Goal: Task Accomplishment & Management: Manage account settings

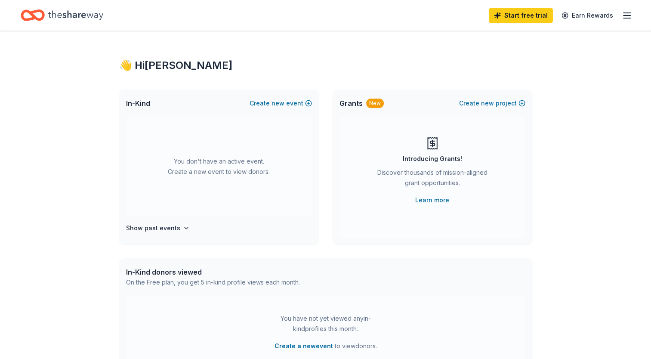
click at [627, 16] on icon "button" at bounding box center [626, 15] width 10 height 10
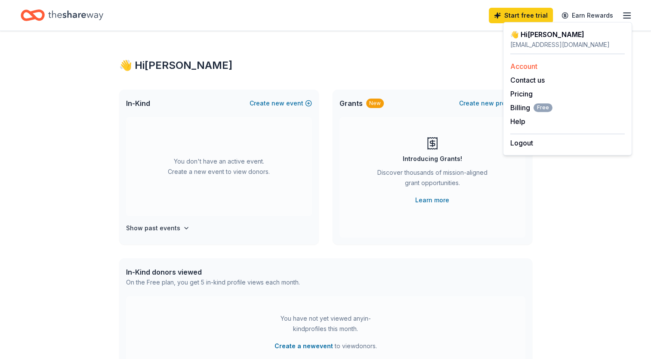
click at [531, 63] on link "Account" at bounding box center [523, 66] width 27 height 9
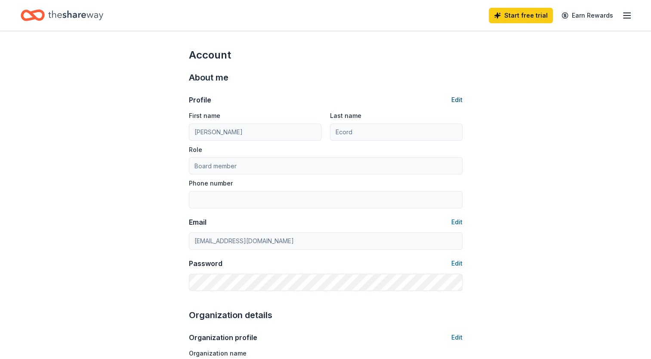
click at [458, 102] on div "Profile Edit First name [PERSON_NAME] Last name [PERSON_NAME] Role Board member…" at bounding box center [326, 152] width 274 height 114
click at [458, 102] on button "Edit" at bounding box center [456, 100] width 11 height 10
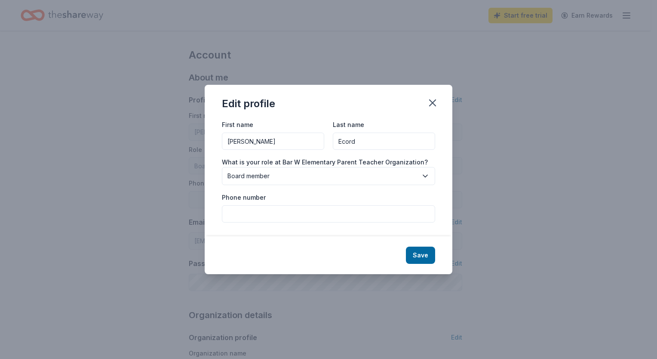
click at [252, 138] on input "[PERSON_NAME]" at bounding box center [273, 140] width 102 height 17
type input "[PERSON_NAME]"
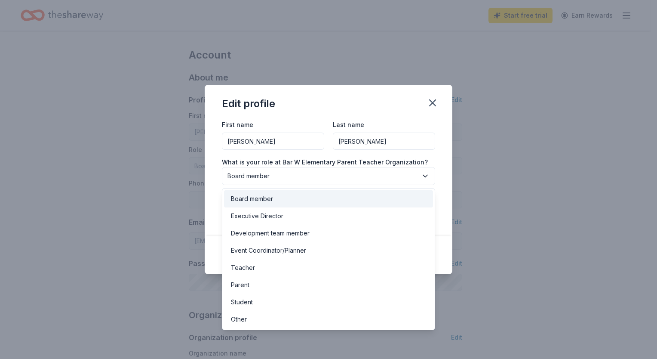
click at [258, 198] on div "Board member" at bounding box center [252, 199] width 42 height 10
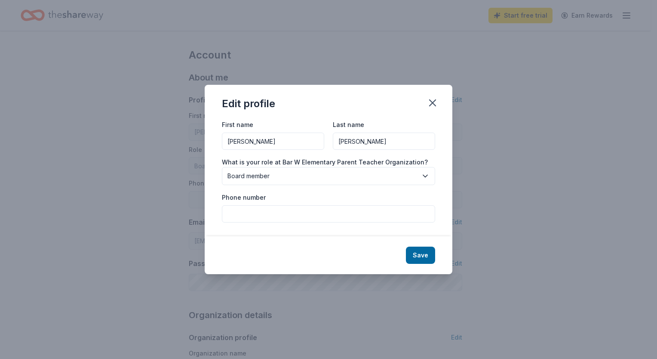
click at [256, 211] on input "Phone number" at bounding box center [328, 213] width 213 height 17
click at [416, 255] on button "Save" at bounding box center [420, 254] width 29 height 17
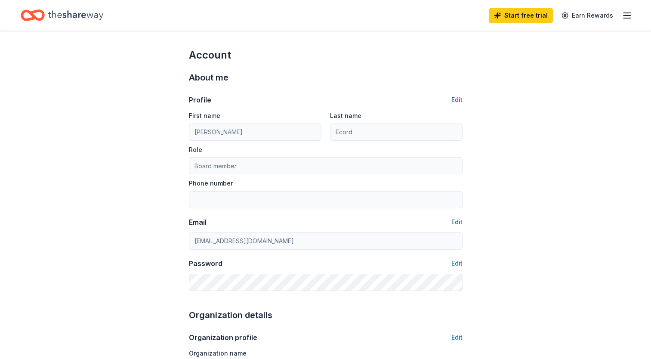
type input "[PERSON_NAME]"
click at [520, 12] on link "Start free trial" at bounding box center [521, 15] width 64 height 15
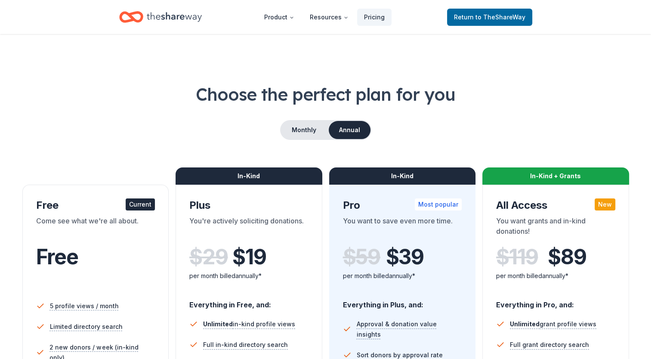
click at [521, 20] on span "to TheShareWay" at bounding box center [500, 16] width 50 height 7
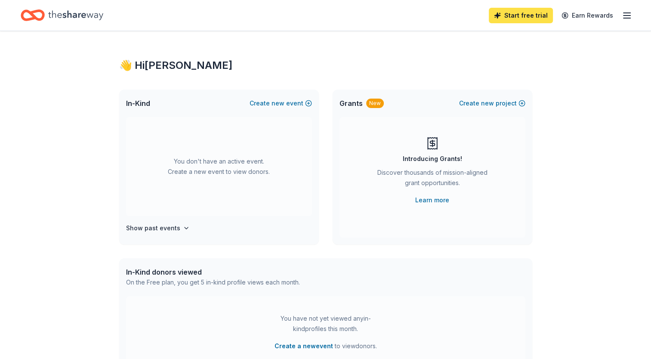
click at [515, 15] on link "Start free trial" at bounding box center [521, 15] width 64 height 15
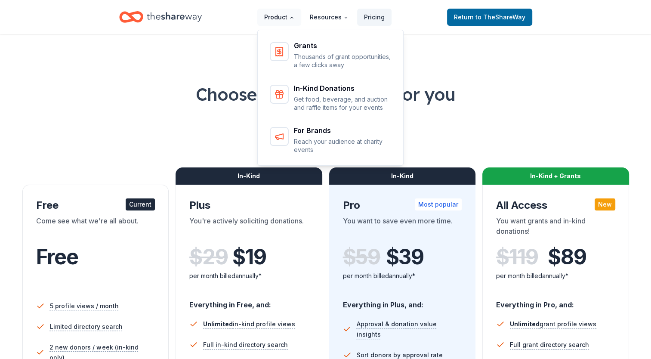
click at [286, 16] on button "Product" at bounding box center [279, 17] width 44 height 17
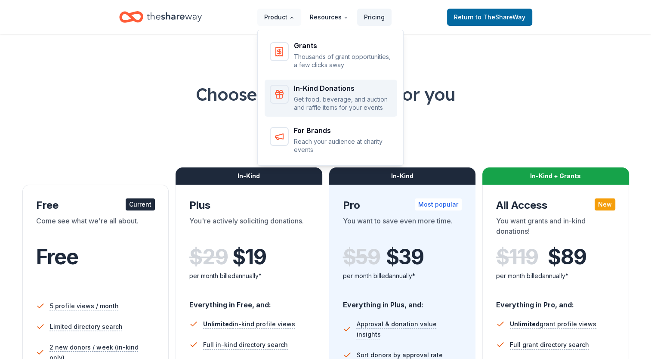
click at [292, 98] on div "In-Kind Donations Get food, beverage, and auction and raffle items for your eve…" at bounding box center [331, 98] width 122 height 27
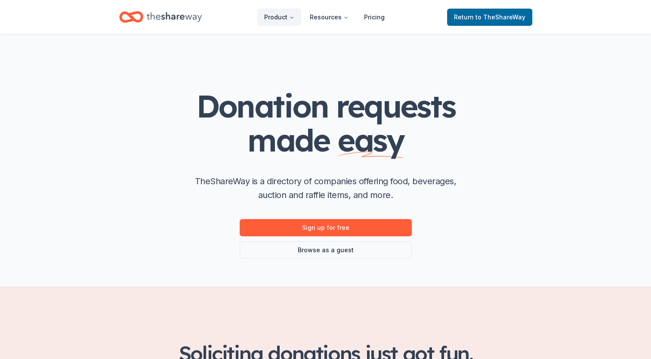
scroll to position [54, 0]
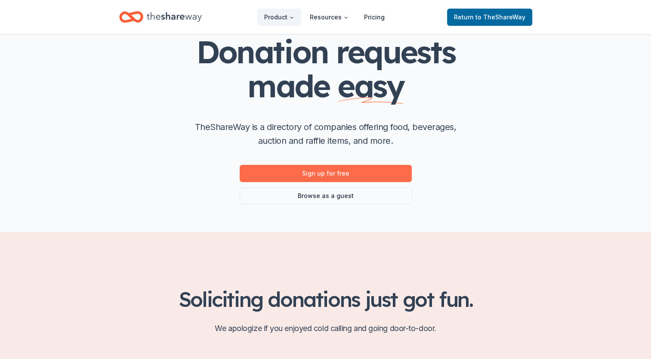
click at [325, 176] on link "Sign up for free" at bounding box center [326, 173] width 172 height 17
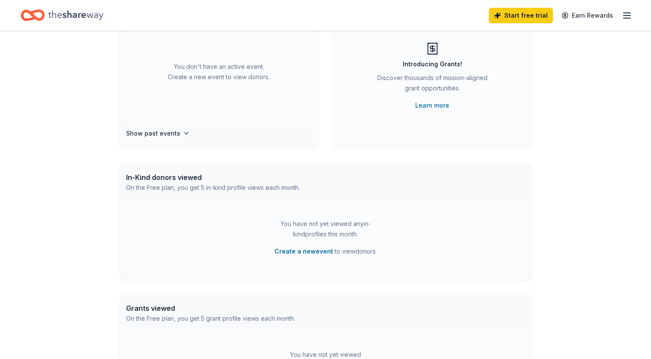
scroll to position [111, 0]
